Goal: Task Accomplishment & Management: Use online tool/utility

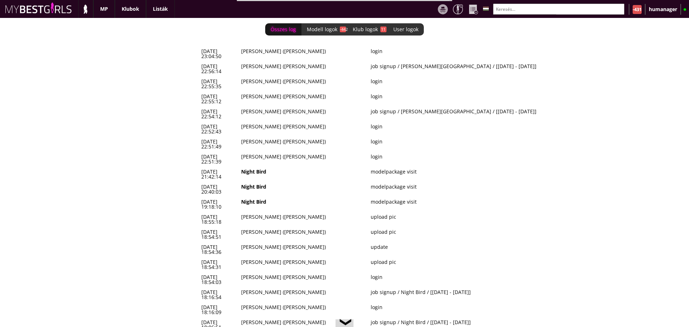
scroll to position [0, 3052]
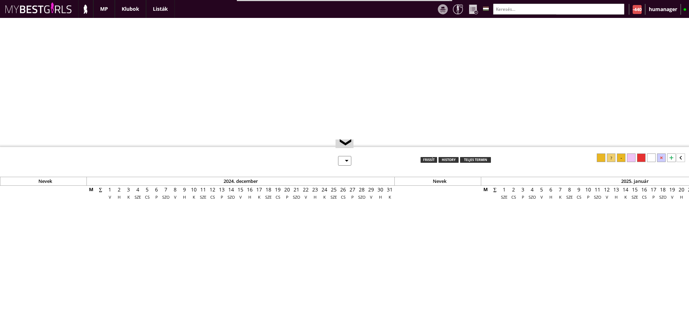
select select "0"
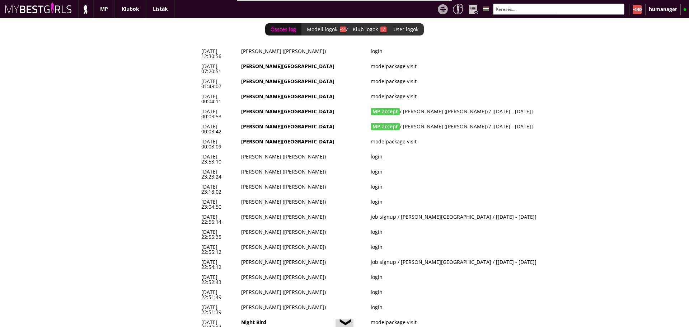
scroll to position [0, 3061]
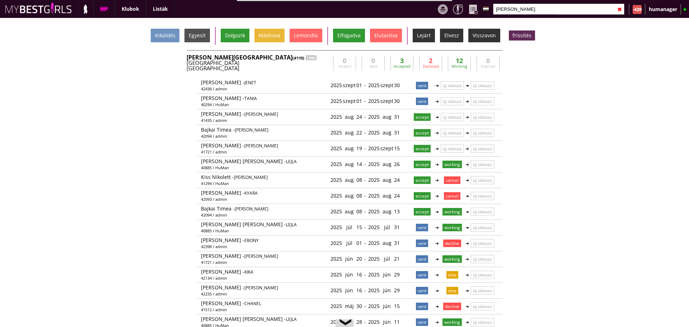
click at [520, 14] on div at bounding box center [524, 14] width 63 height 0
click at [519, 12] on input "[PERSON_NAME]" at bounding box center [558, 9] width 131 height 11
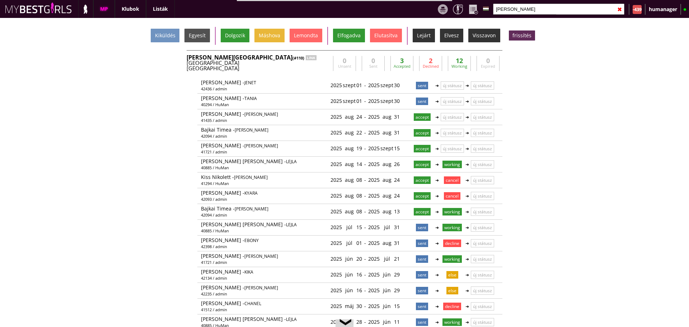
click at [519, 12] on input "bever" at bounding box center [558, 9] width 131 height 11
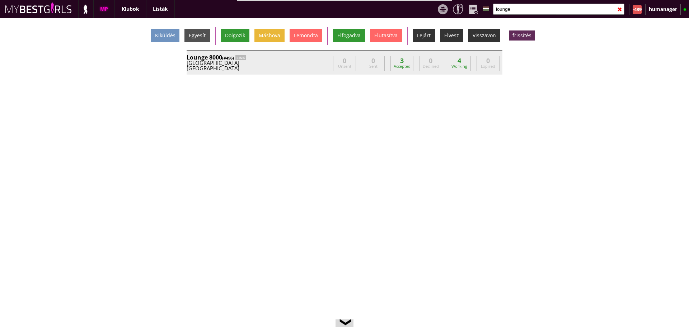
type input "lounge"
click at [307, 60] on div "Lounge 8000 (#496) LINK" at bounding box center [259, 58] width 144 height 6
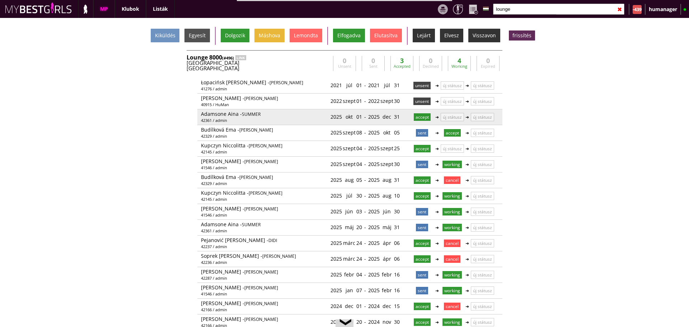
click at [356, 116] on div "2025 okt 01" at bounding box center [347, 117] width 32 height 12
click at [360, 116] on link at bounding box center [363, 117] width 6 height 6
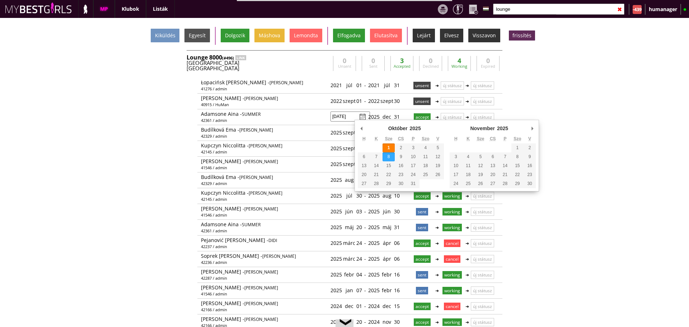
type input "2025-10-08"
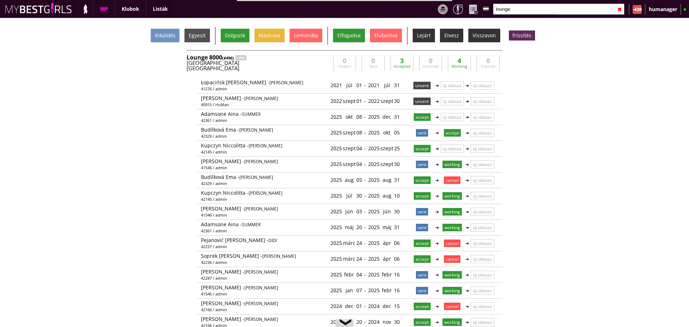
click at [518, 13] on input "lounge" at bounding box center [558, 9] width 131 height 11
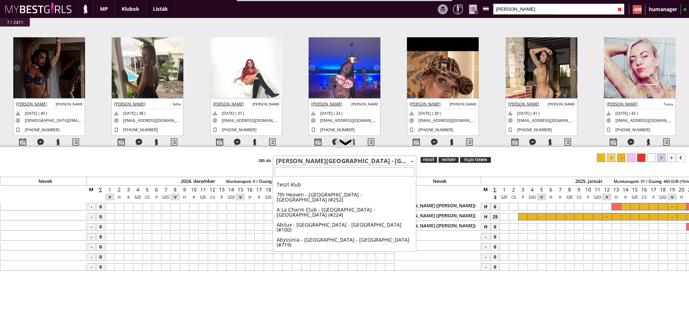
select select "110"
drag, startPoint x: 0, startPoint y: 0, endPoint x: 314, endPoint y: 163, distance: 354.0
click at [314, 163] on span "[PERSON_NAME][GEOGRAPHIC_DATA] - [GEOGRAPHIC_DATA] - [GEOGRAPHIC_DATA] (#110)" at bounding box center [344, 162] width 143 height 10
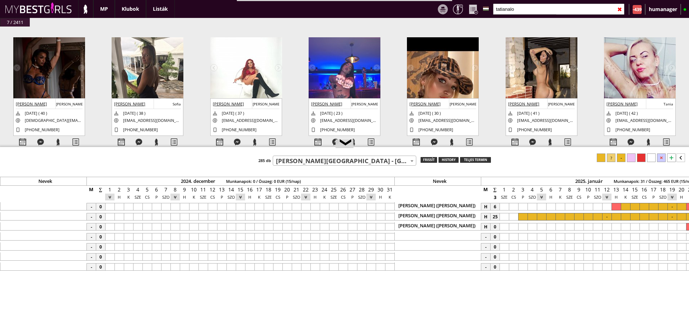
scroll to position [0, 3356]
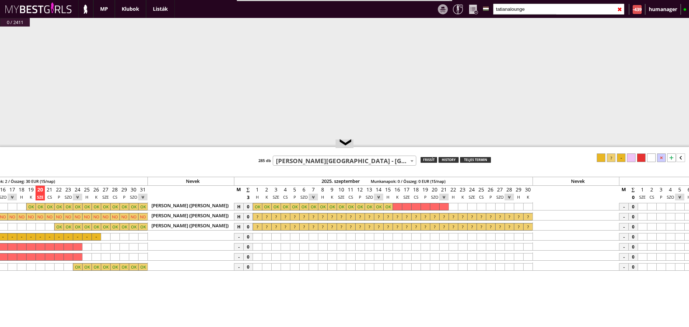
type input "tatianalounge"
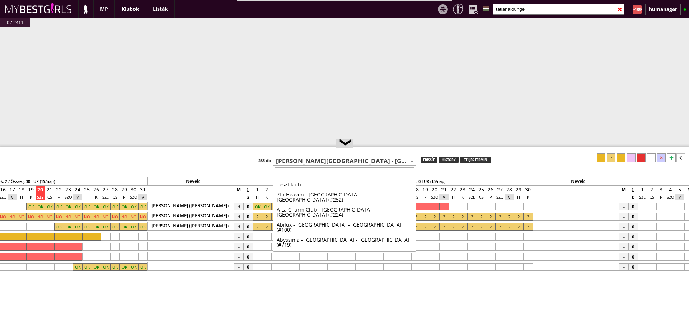
click at [314, 163] on span "[PERSON_NAME][GEOGRAPHIC_DATA] - [GEOGRAPHIC_DATA] - [GEOGRAPHIC_DATA] (#110)" at bounding box center [344, 162] width 143 height 10
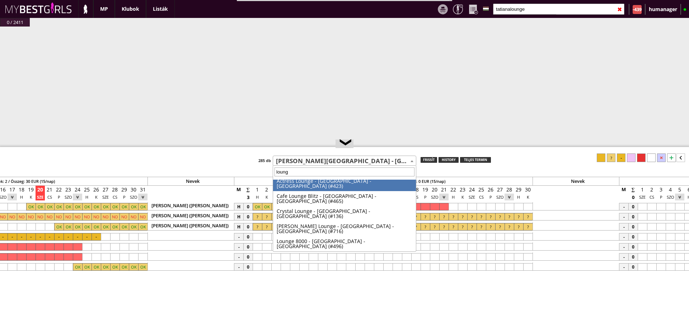
scroll to position [0, 0]
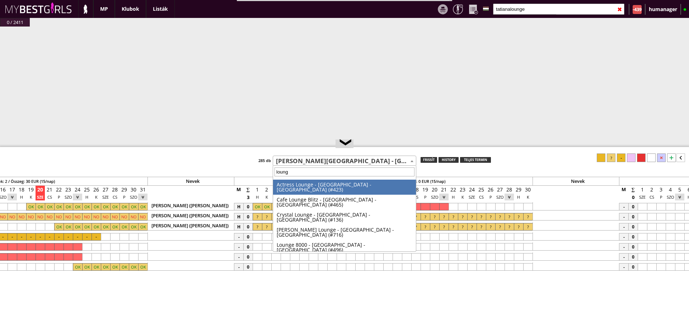
type input "lounge"
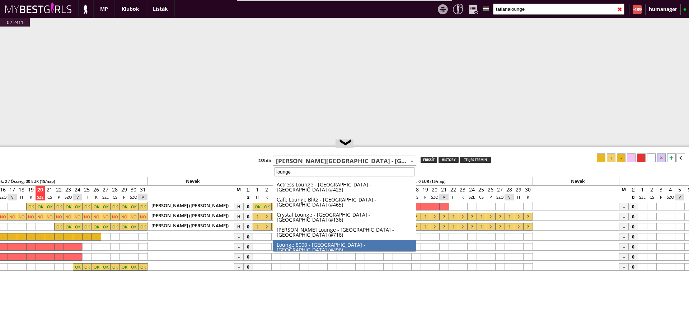
select select "496"
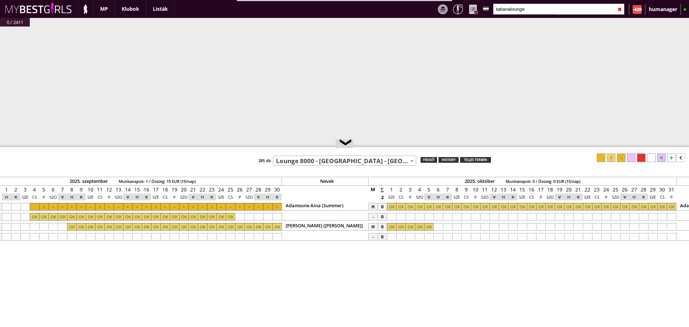
scroll to position [0, 3616]
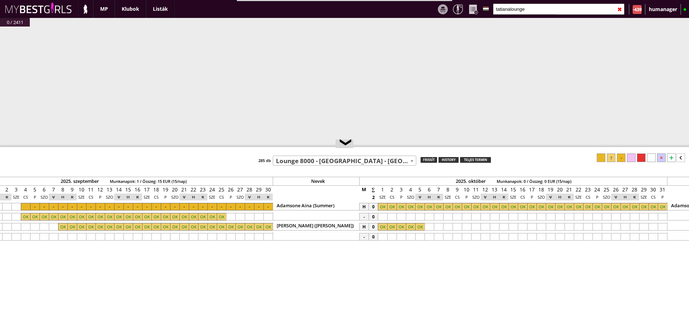
click at [435, 206] on div at bounding box center [438, 207] width 9 height 8
click at [385, 207] on div at bounding box center [382, 207] width 9 height 8
click at [642, 158] on div at bounding box center [641, 158] width 9 height 9
drag, startPoint x: 642, startPoint y: 158, endPoint x: 645, endPoint y: 162, distance: 5.2
drag, startPoint x: 645, startPoint y: 162, endPoint x: 362, endPoint y: 274, distance: 303.6
